Goal: Task Accomplishment & Management: Manage account settings

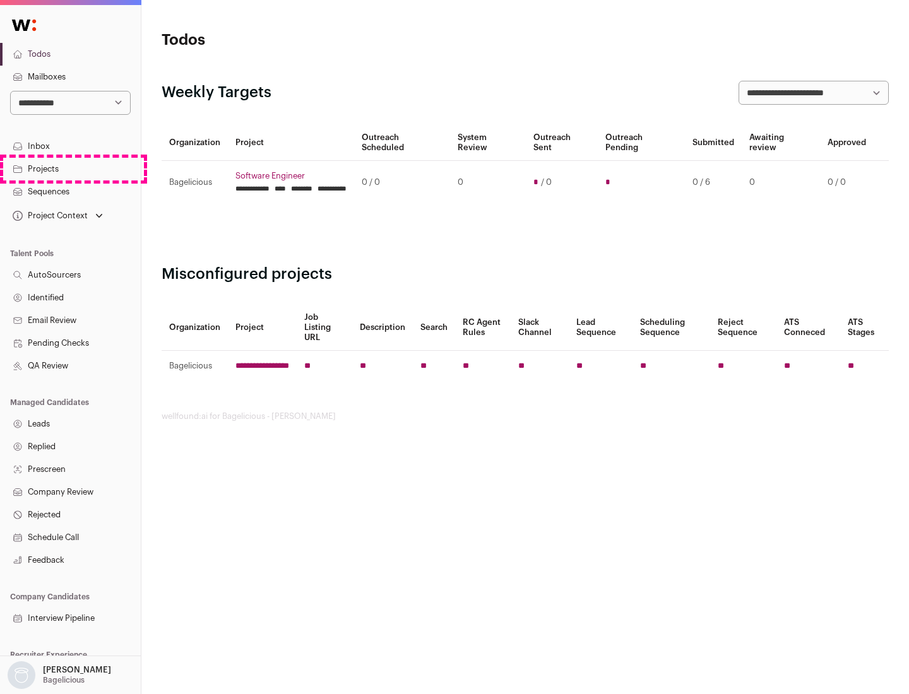
click at [70, 169] on link "Projects" at bounding box center [70, 169] width 141 height 23
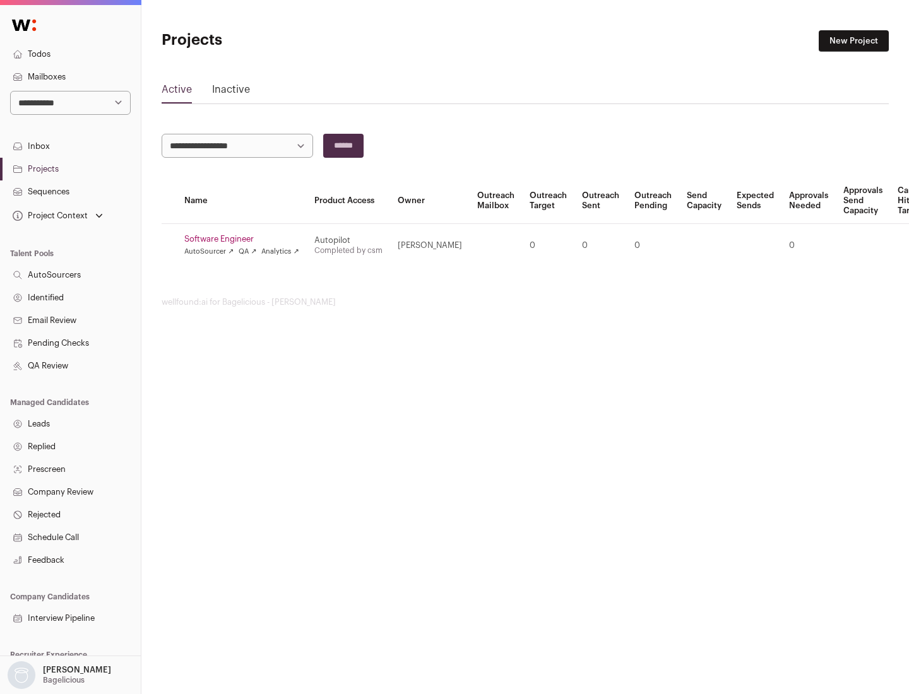
click at [246, 239] on link "Software Engineer" at bounding box center [241, 239] width 115 height 10
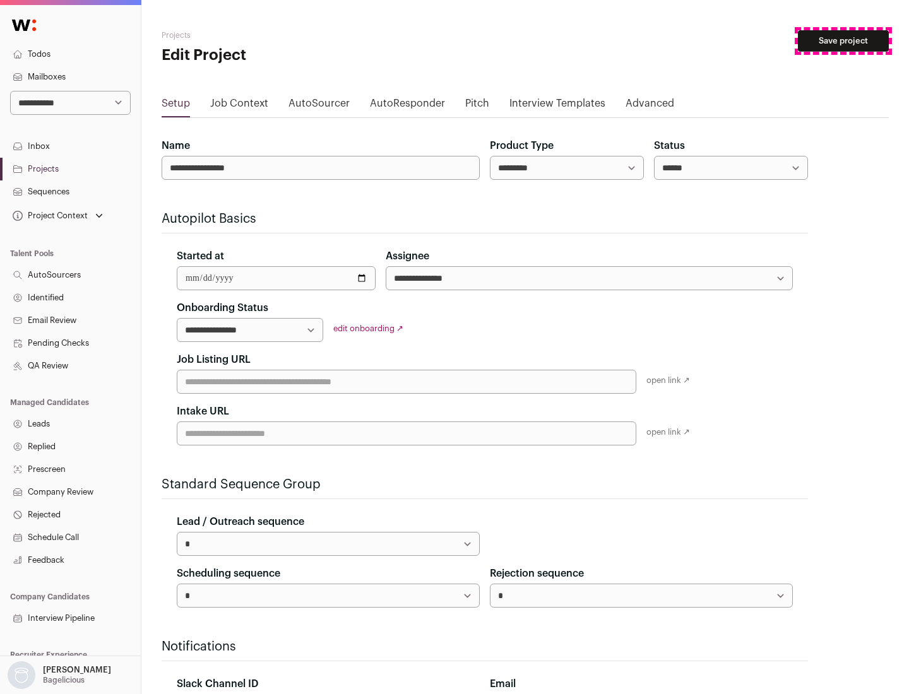
click at [843, 41] on button "Save project" at bounding box center [843, 40] width 91 height 21
